Goal: Task Accomplishment & Management: Use online tool/utility

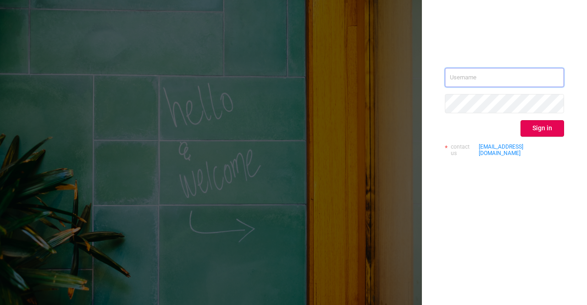
click at [493, 72] on input "text" at bounding box center [504, 77] width 119 height 19
type input "[PERSON_NAME][EMAIL_ADDRESS][DOMAIN_NAME]"
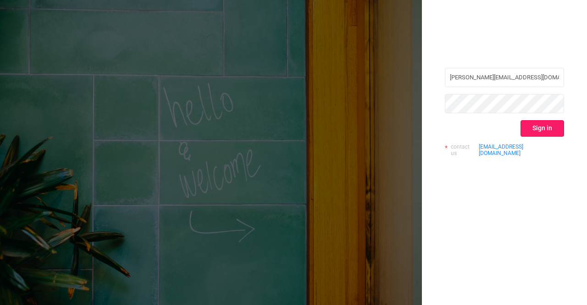
click at [546, 130] on button "Sign in" at bounding box center [542, 128] width 44 height 17
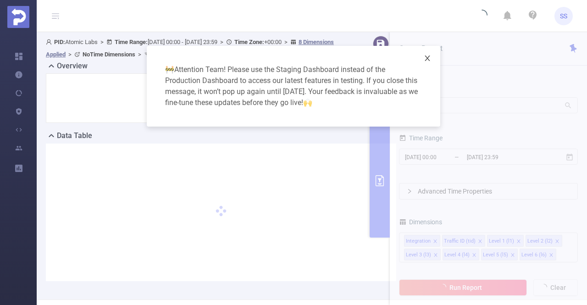
click at [427, 58] on icon "icon: close" at bounding box center [427, 58] width 5 height 6
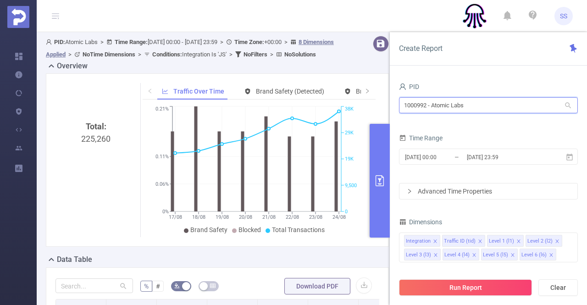
drag, startPoint x: 486, startPoint y: 106, endPoint x: 368, endPoint y: 109, distance: 118.3
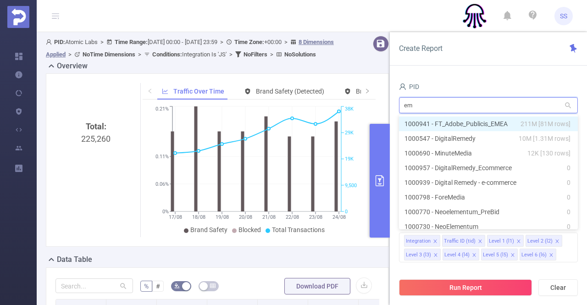
type input "eme"
click at [484, 121] on li "1000941 - FT_Adobe_Publicis_EMEA 211M [81M rows]" at bounding box center [488, 123] width 179 height 15
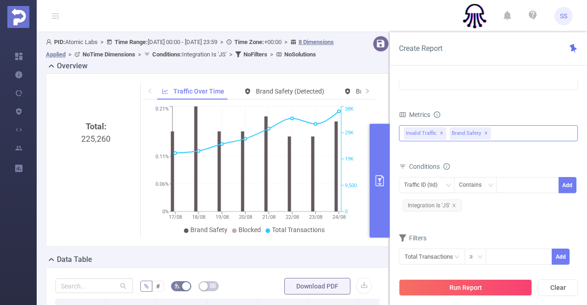
click at [440, 128] on span "✕" at bounding box center [442, 133] width 4 height 11
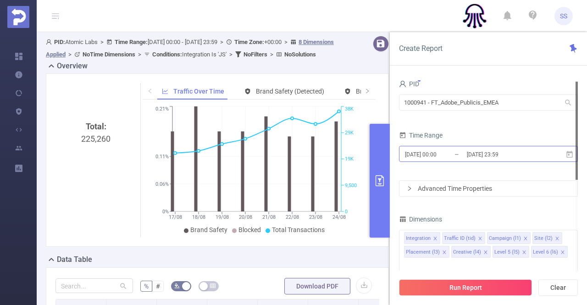
click at [487, 151] on input "[DATE] 23:59" at bounding box center [503, 154] width 74 height 12
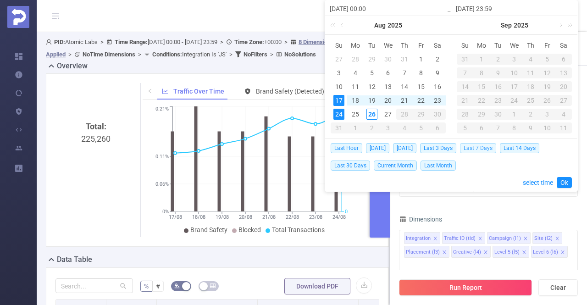
click at [483, 144] on span "Last 7 Days" at bounding box center [478, 148] width 36 height 10
type input "[DATE] 00:00"
type input "[DATE] 23:59"
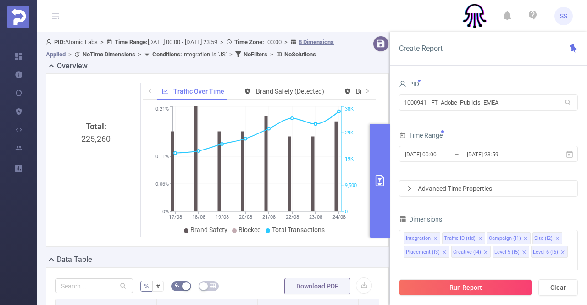
click at [481, 297] on div "Run Report Clear" at bounding box center [488, 287] width 197 height 35
click at [478, 292] on button "Run Report" at bounding box center [465, 287] width 133 height 17
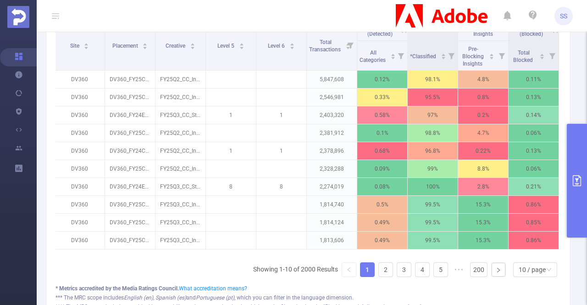
scroll to position [229, 0]
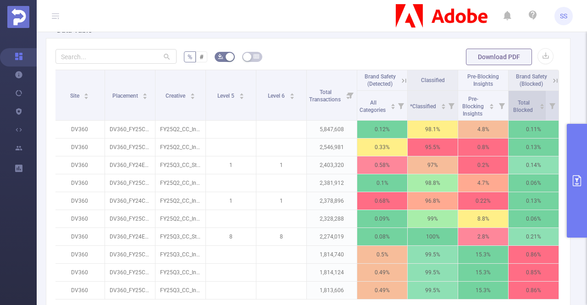
click at [523, 110] on span "Total Blocked" at bounding box center [523, 106] width 21 height 14
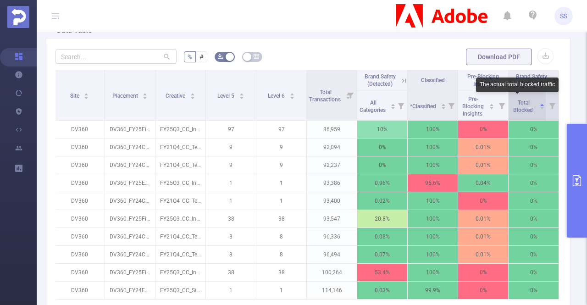
click at [523, 110] on span "Total Blocked" at bounding box center [523, 106] width 21 height 14
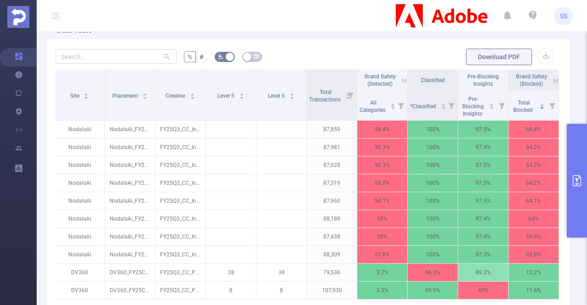
click at [400, 83] on icon at bounding box center [404, 81] width 8 height 8
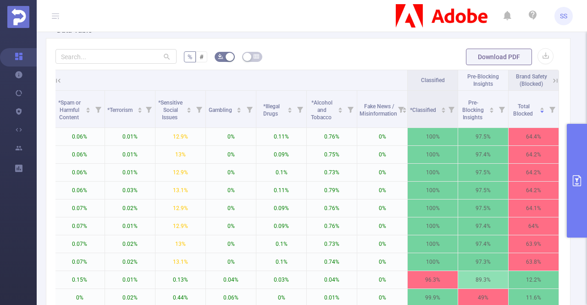
click at [551, 83] on icon at bounding box center [555, 81] width 8 height 8
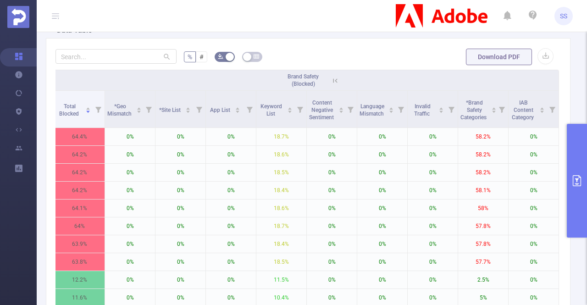
click at [331, 82] on icon at bounding box center [335, 81] width 8 height 8
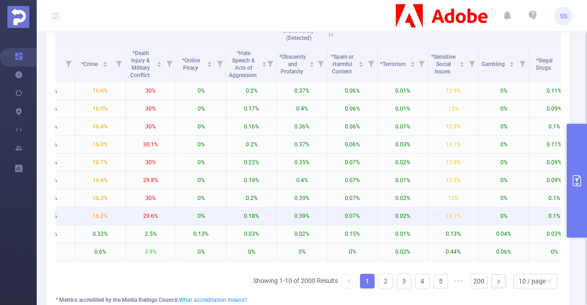
scroll to position [0, 585]
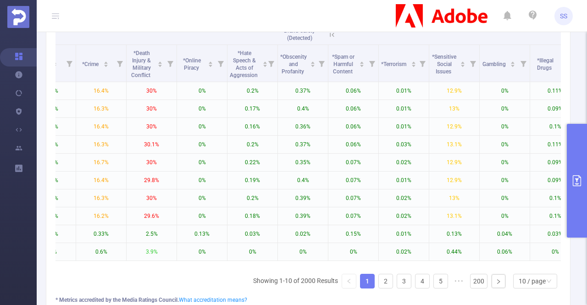
click at [332, 34] on icon at bounding box center [332, 35] width 8 height 8
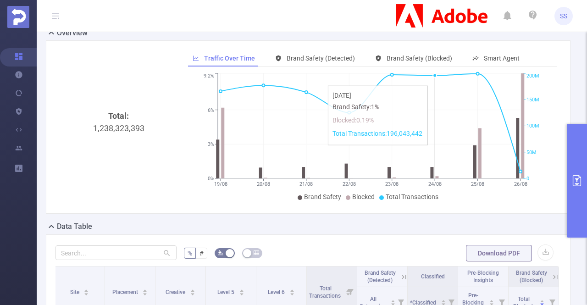
scroll to position [0, 0]
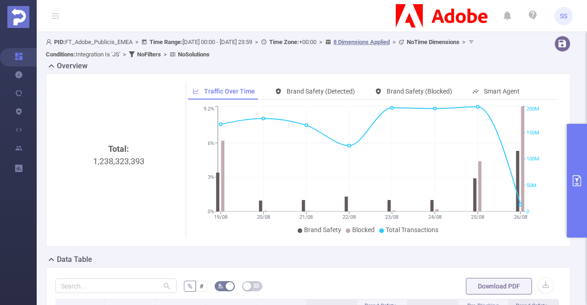
click at [581, 160] on button "primary" at bounding box center [577, 181] width 20 height 114
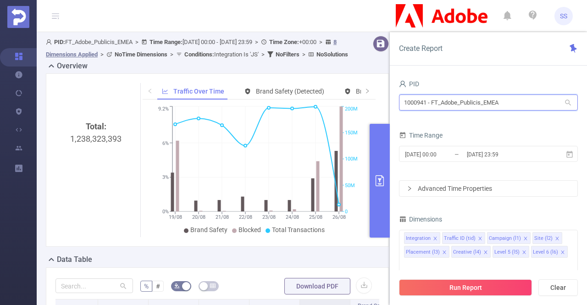
drag, startPoint x: 534, startPoint y: 99, endPoint x: 303, endPoint y: 79, distance: 231.5
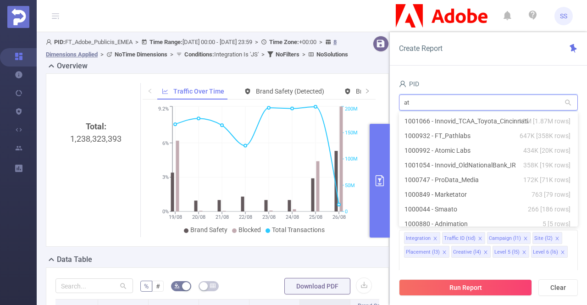
type input "ato"
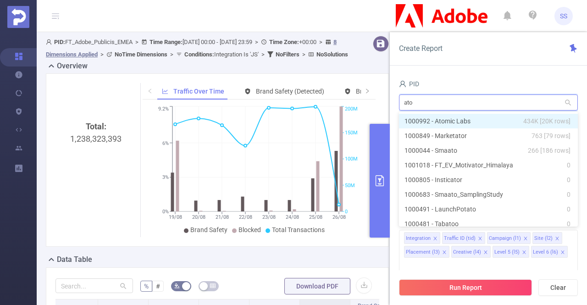
click at [451, 116] on li "1000992 - Atomic Labs 434K [20K rows]" at bounding box center [488, 121] width 179 height 15
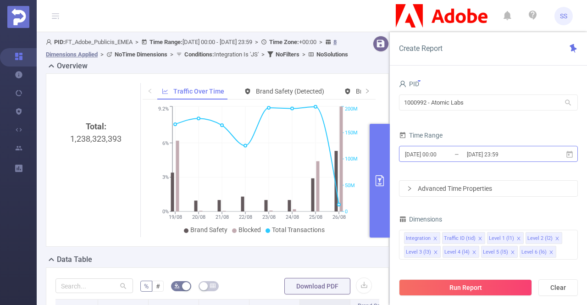
click at [493, 159] on input "[DATE] 23:59" at bounding box center [503, 154] width 74 height 12
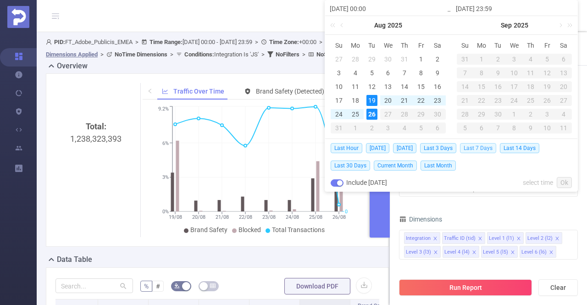
click at [477, 146] on span "Last 7 Days" at bounding box center [478, 148] width 36 height 10
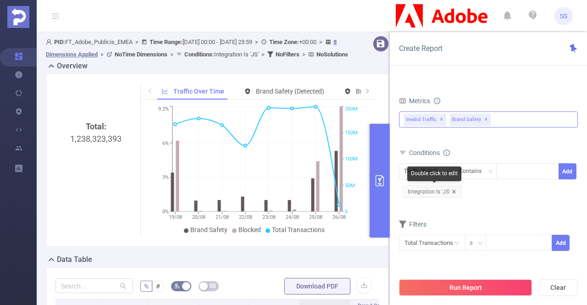
click at [454, 191] on icon "icon: close" at bounding box center [454, 191] width 5 height 5
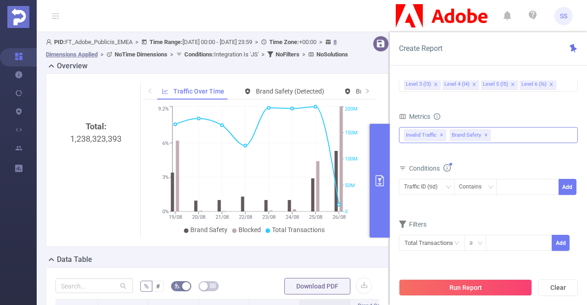
click at [484, 134] on span "✕" at bounding box center [486, 135] width 4 height 11
click at [473, 285] on button "Run Report" at bounding box center [465, 287] width 133 height 17
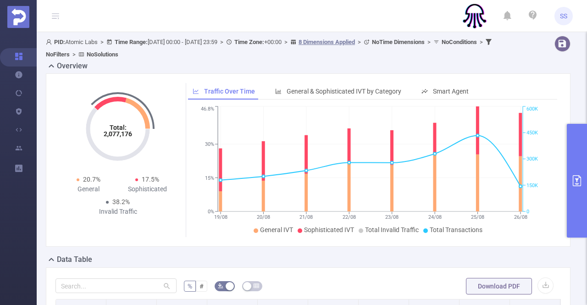
click at [581, 182] on icon "primary" at bounding box center [576, 180] width 11 height 11
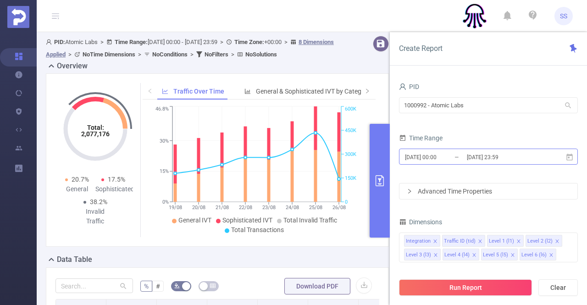
click at [491, 155] on input "[DATE] 23:59" at bounding box center [503, 157] width 74 height 12
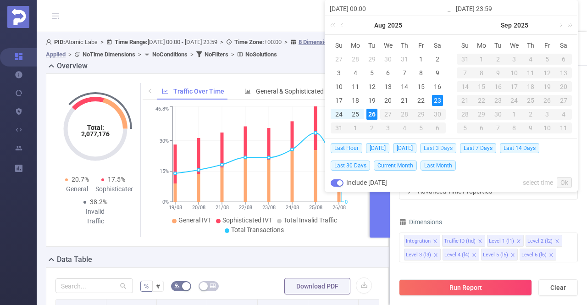
click at [453, 149] on span "Last 3 Days" at bounding box center [438, 148] width 36 height 10
type input "[DATE] 00:00"
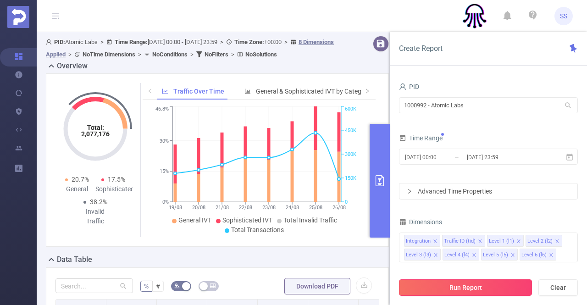
click at [459, 291] on button "Run Report" at bounding box center [465, 287] width 133 height 17
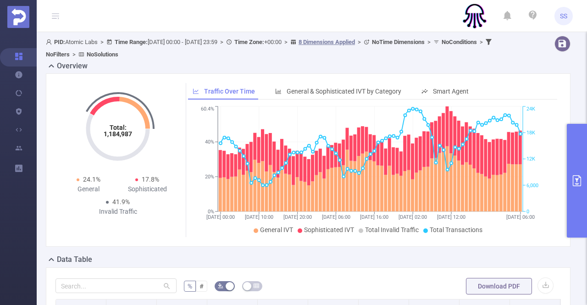
click at [572, 140] on button "primary" at bounding box center [577, 181] width 20 height 114
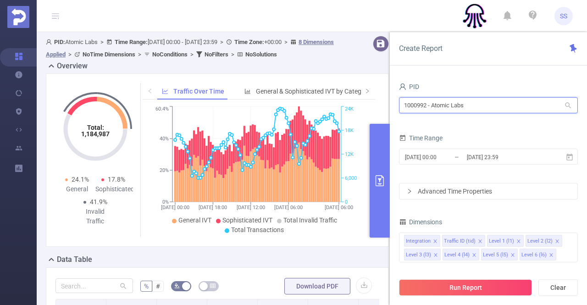
drag, startPoint x: 505, startPoint y: 108, endPoint x: 373, endPoint y: 107, distance: 131.6
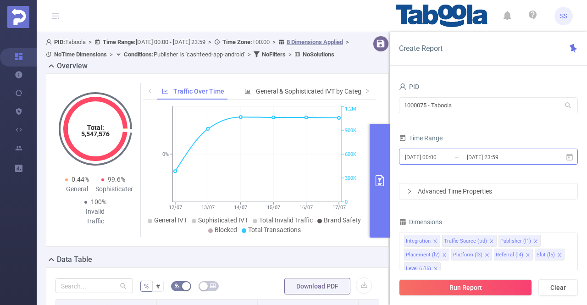
click at [485, 157] on input "2025-07-17 23:59" at bounding box center [503, 157] width 74 height 12
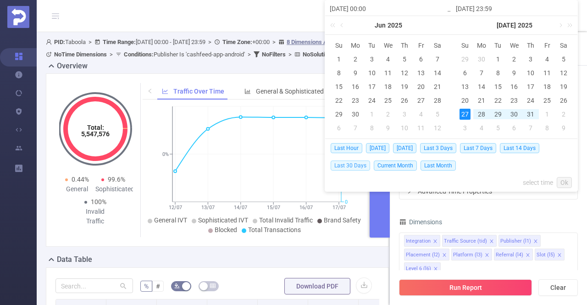
click at [353, 164] on span "Last 30 Days" at bounding box center [350, 165] width 39 height 10
type input "[DATE] 00:00"
type input "[DATE] 23:59"
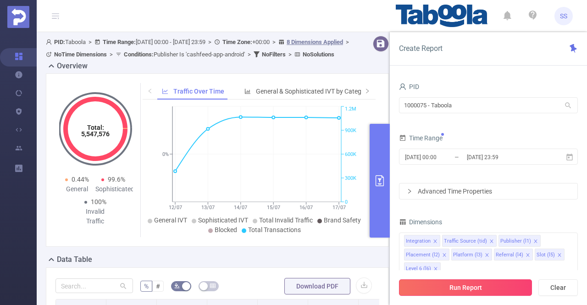
click at [469, 289] on button "Run Report" at bounding box center [465, 287] width 133 height 17
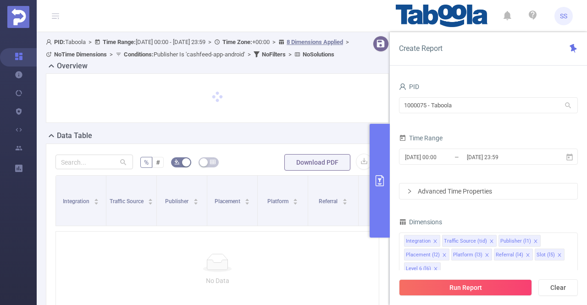
click at [385, 166] on button "primary" at bounding box center [380, 181] width 20 height 114
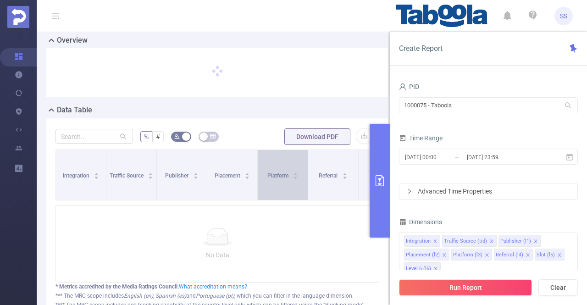
scroll to position [12, 0]
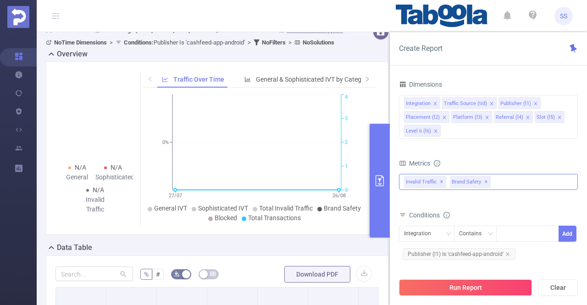
click at [484, 183] on span "✕" at bounding box center [486, 182] width 4 height 11
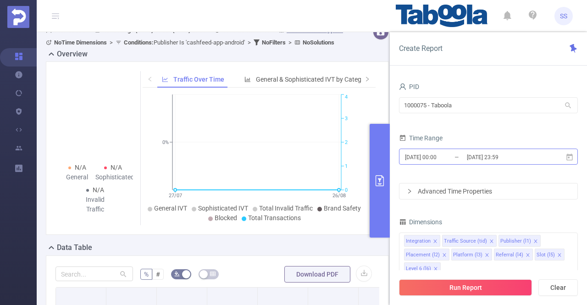
click at [499, 161] on input "[DATE] 23:59" at bounding box center [503, 157] width 74 height 12
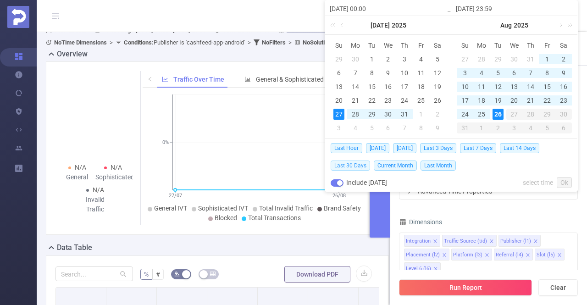
click at [342, 164] on span "Last 30 Days" at bounding box center [350, 165] width 39 height 10
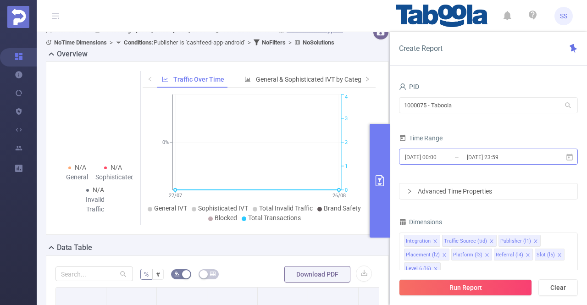
click at [508, 157] on input "[DATE] 23:59" at bounding box center [503, 157] width 74 height 12
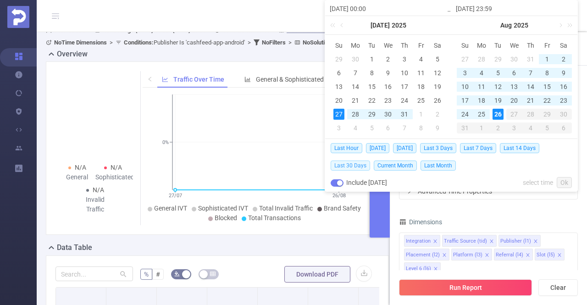
click at [346, 165] on span "Last 30 Days" at bounding box center [350, 165] width 39 height 10
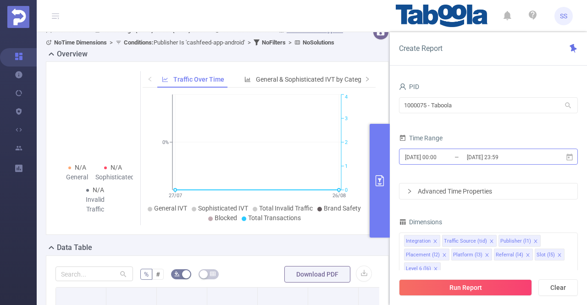
click at [437, 158] on input "2025-07-27 00:00" at bounding box center [441, 157] width 74 height 12
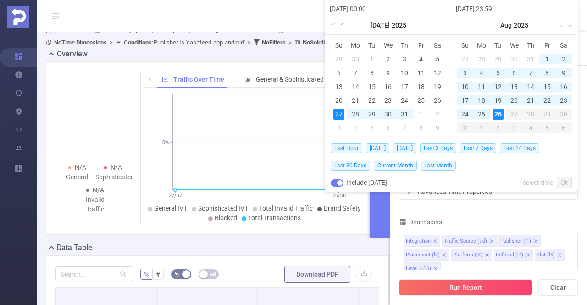
click at [343, 25] on link at bounding box center [342, 25] width 8 height 18
click at [439, 99] on div "28" at bounding box center [437, 100] width 11 height 11
click at [499, 112] on div "26" at bounding box center [497, 114] width 11 height 11
type input "2025-06-28 00:00"
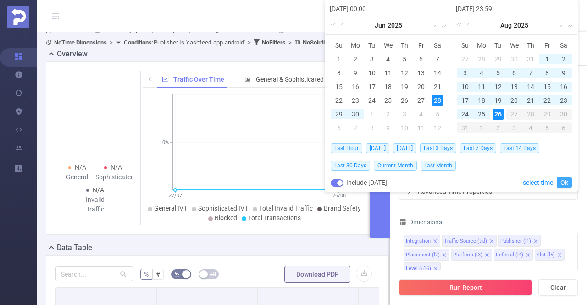
click at [563, 179] on link "Ok" at bounding box center [564, 182] width 15 height 11
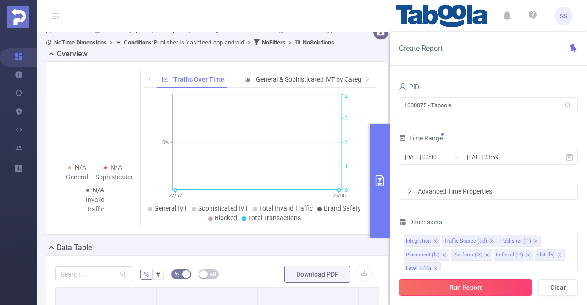
click at [504, 285] on button "Run Report" at bounding box center [465, 287] width 133 height 17
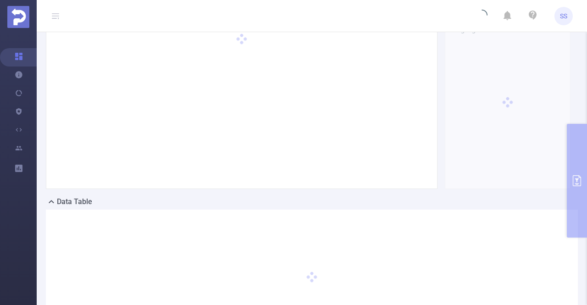
scroll to position [104, 0]
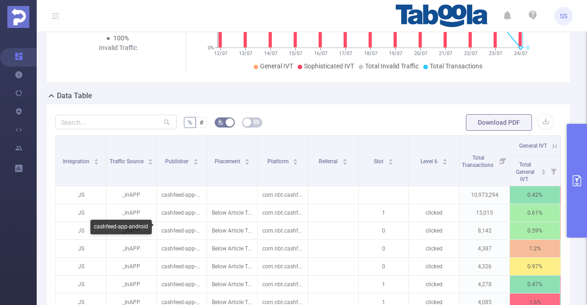
scroll to position [72, 0]
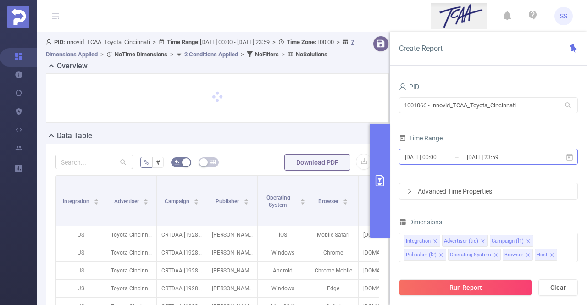
click at [483, 155] on input "[DATE] 23:59" at bounding box center [503, 157] width 74 height 12
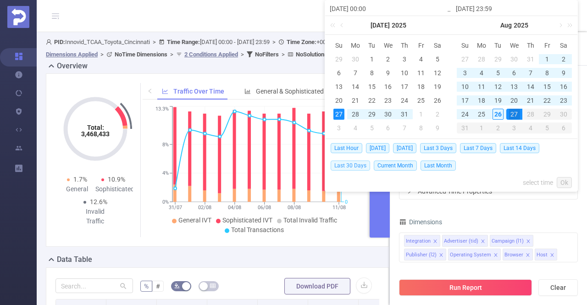
click at [356, 164] on span "Last 30 Days" at bounding box center [350, 165] width 39 height 10
type input "[DATE] 00:00"
type input "[DATE] 23:59"
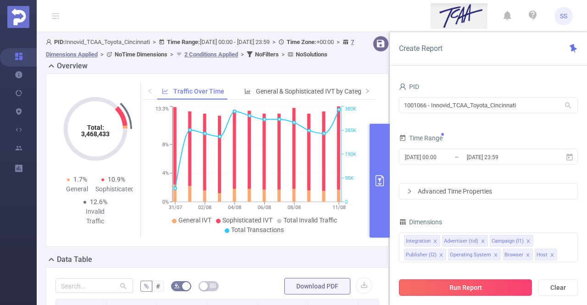
click at [467, 289] on button "Run Report" at bounding box center [465, 287] width 133 height 17
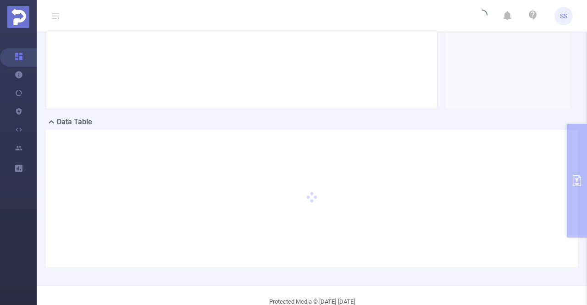
scroll to position [156, 0]
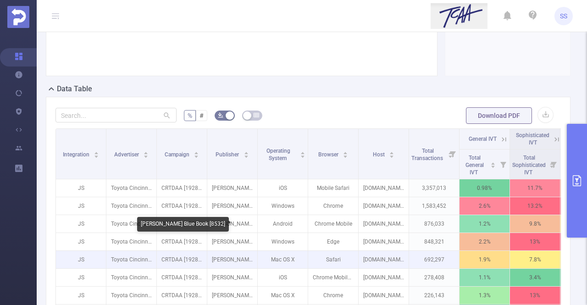
scroll to position [156, 0]
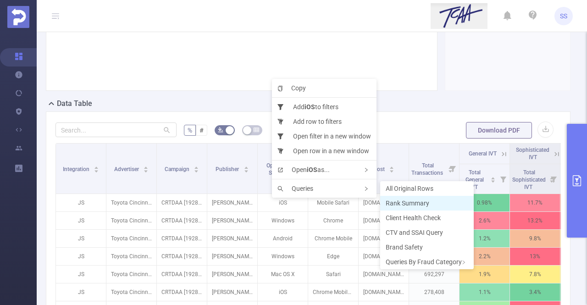
click at [408, 204] on span "Rank Summary" at bounding box center [408, 202] width 44 height 7
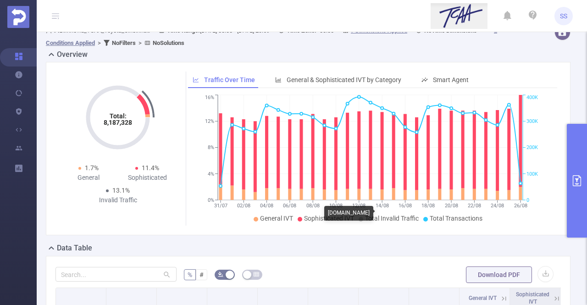
scroll to position [0, 0]
